Goal: Task Accomplishment & Management: Use online tool/utility

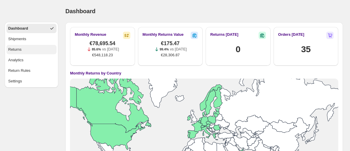
click at [21, 51] on div "Returns" at bounding box center [14, 50] width 13 height 6
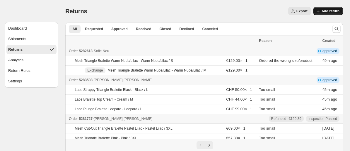
click at [329, 10] on span "Add return" at bounding box center [330, 11] width 18 height 5
click at [325, 10] on span "Add return" at bounding box center [330, 11] width 18 height 5
